Goal: Find specific page/section

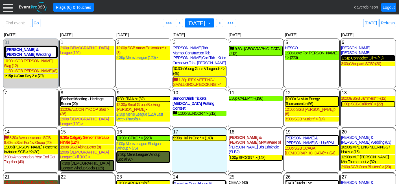
click at [356, 56] on div "1:51p Connacher Oil *> (43)" at bounding box center [368, 58] width 53 height 5
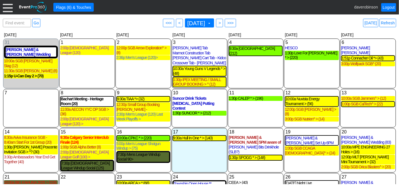
scroll to position [107, 0]
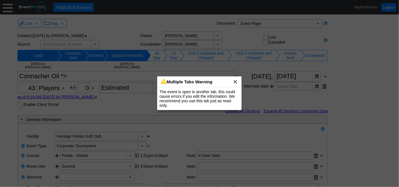
click at [234, 79] on span "x" at bounding box center [236, 82] width 6 height 6
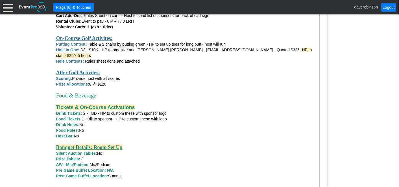
scroll to position [421, 0]
